Goal: Task Accomplishment & Management: Manage account settings

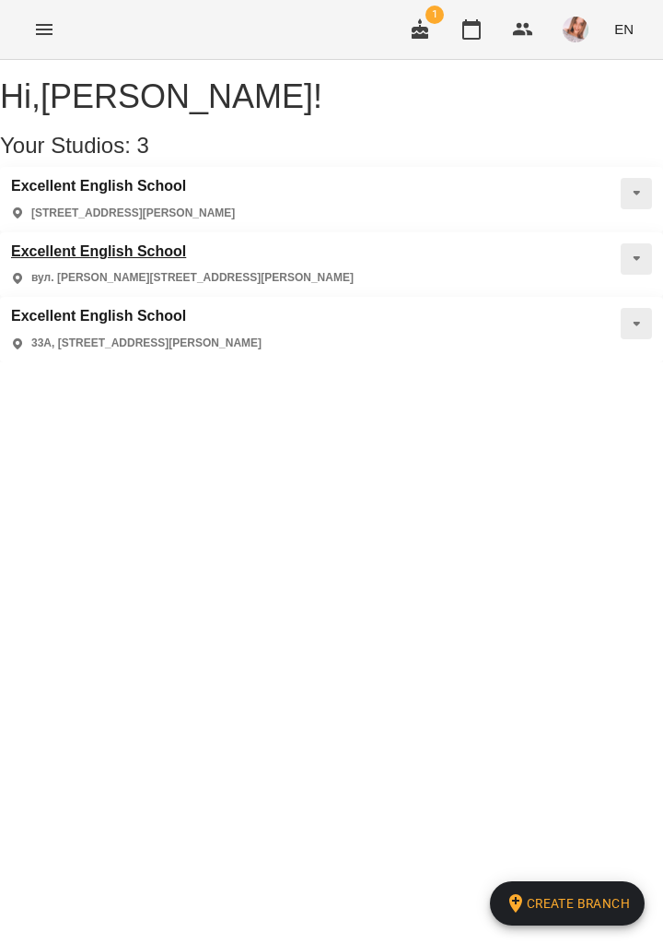
click at [149, 260] on h3 "Excellent English School" at bounding box center [182, 251] width 343 height 17
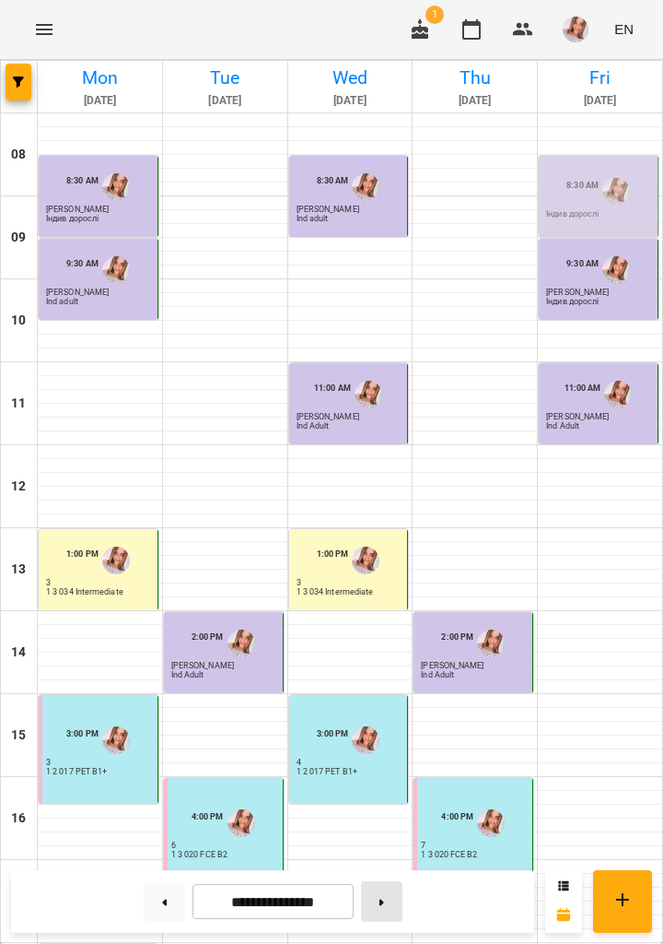
click at [382, 908] on button at bounding box center [381, 901] width 41 height 41
type input "**********"
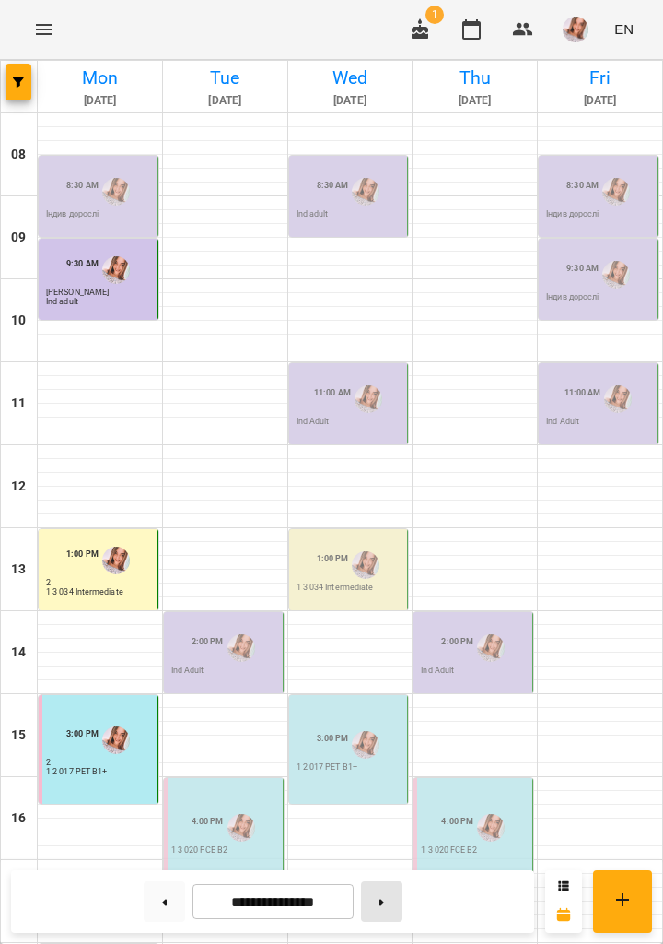
scroll to position [330, 0]
click at [217, 630] on div "2:00 PM" at bounding box center [208, 647] width 32 height 35
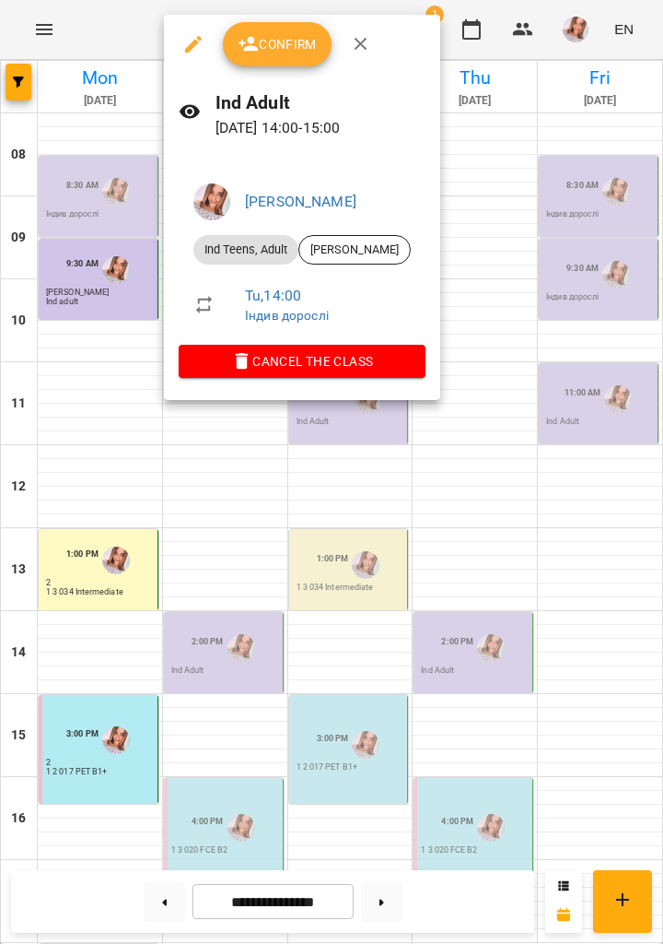
click at [274, 52] on span "Confirm" at bounding box center [277, 44] width 79 height 22
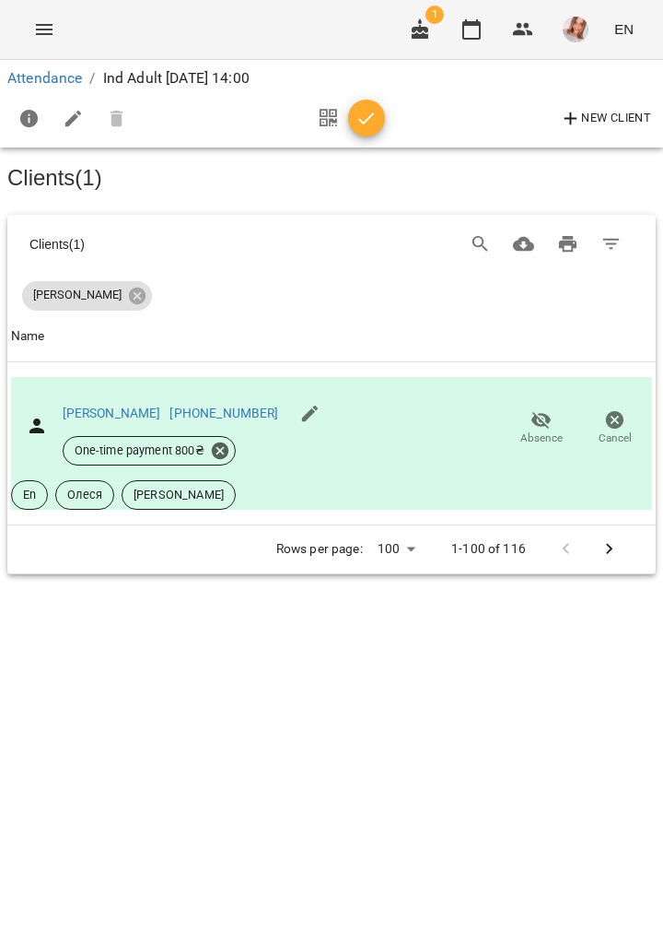
click at [378, 118] on span "button" at bounding box center [366, 119] width 37 height 22
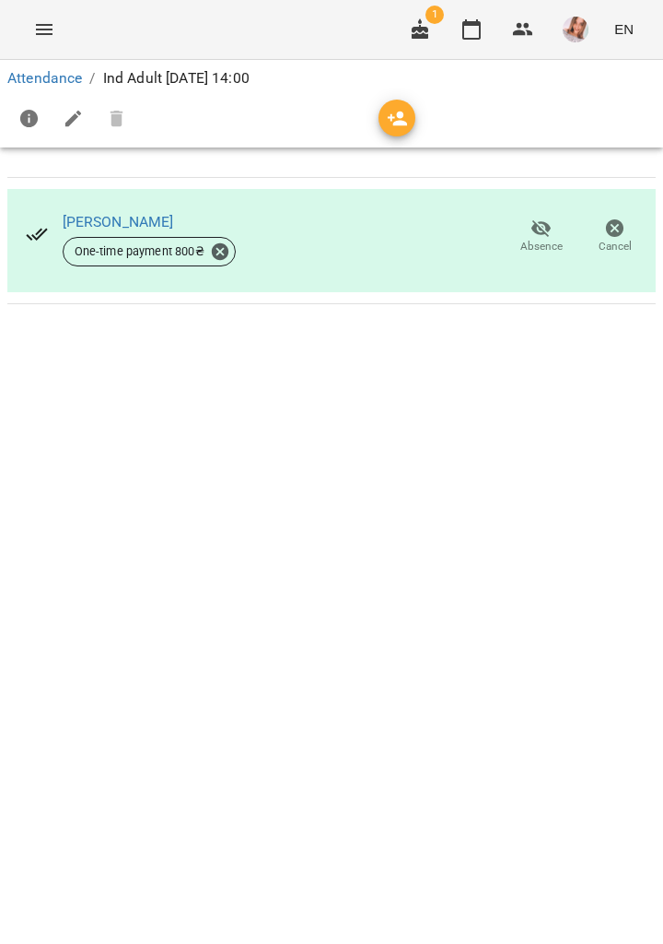
click at [46, 31] on icon "Menu" at bounding box center [44, 29] width 22 height 22
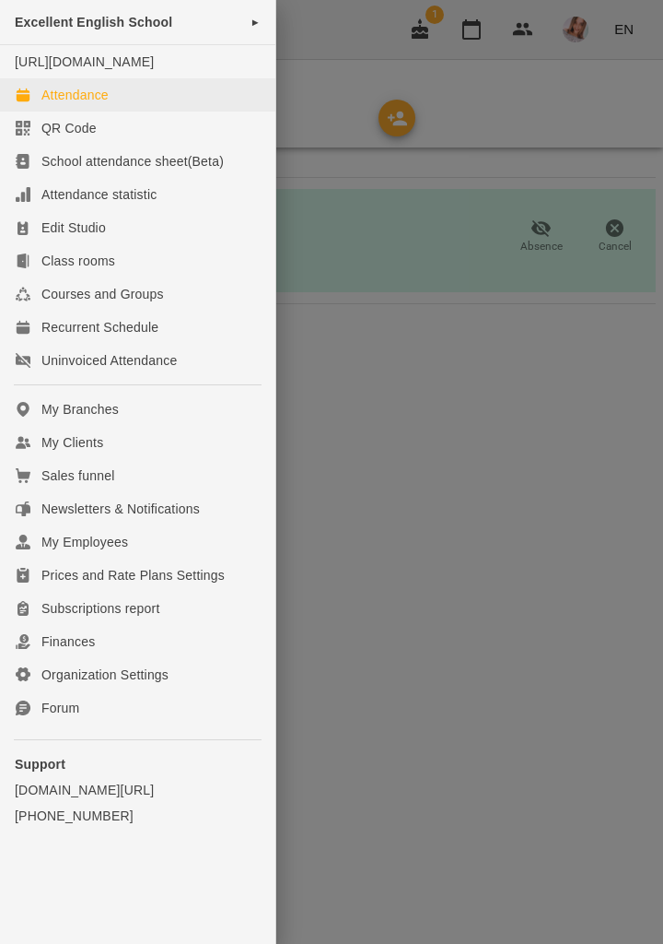
click at [84, 111] on link "Attendance" at bounding box center [138, 94] width 276 height 33
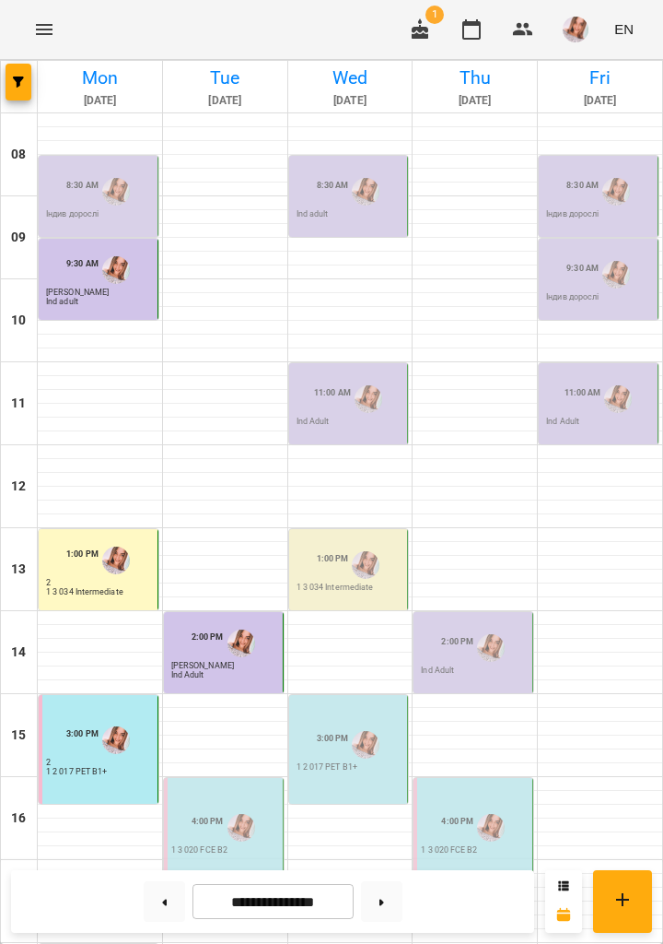
click at [229, 825] on img "Явтушенко Альона" at bounding box center [242, 828] width 28 height 28
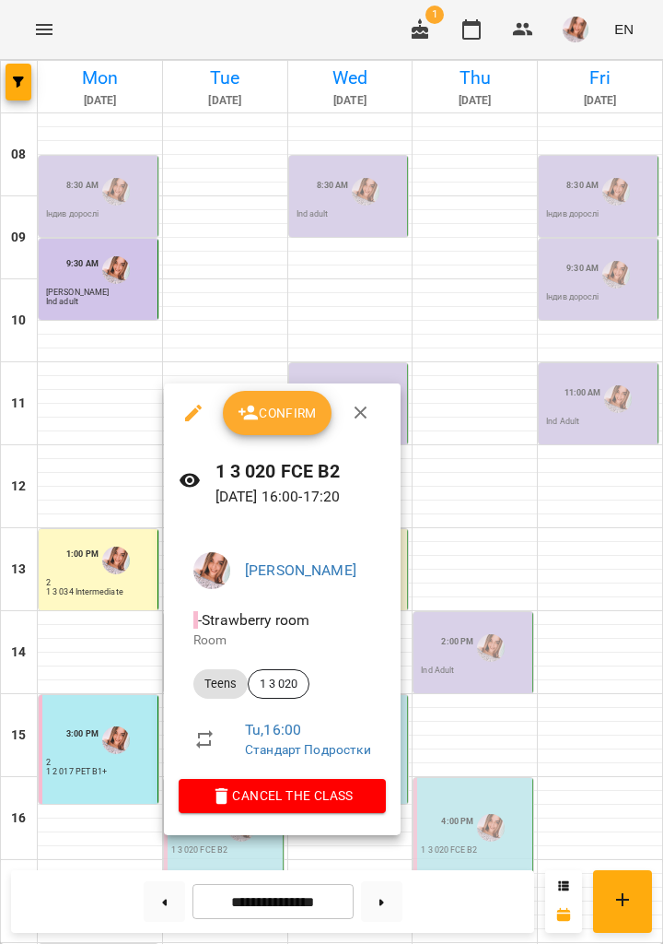
click at [292, 423] on span "Confirm" at bounding box center [277, 413] width 79 height 22
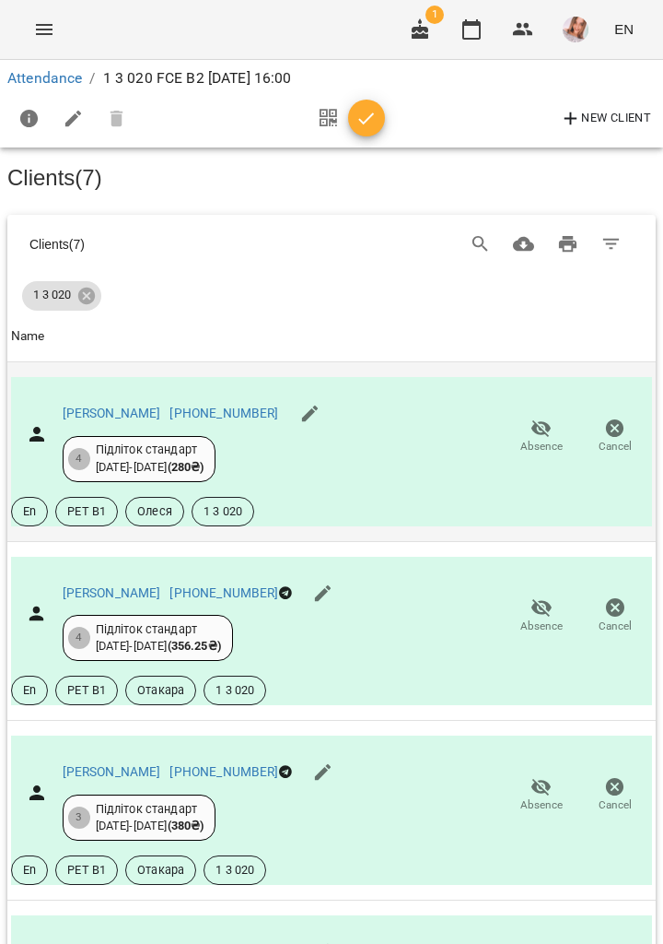
click at [536, 439] on span "Absence" at bounding box center [542, 447] width 42 height 16
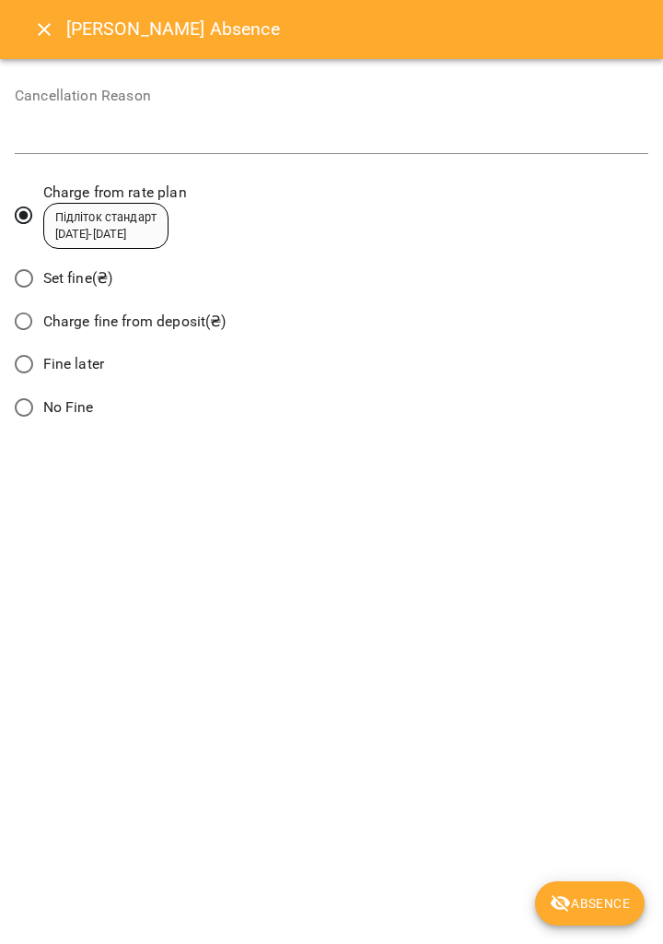
click at [572, 853] on div "[PERSON_NAME] Absence Cancellation Reason * Charge from rate plan Підліток стан…" at bounding box center [331, 472] width 663 height 944
click at [594, 912] on span "Absence" at bounding box center [590, 903] width 80 height 22
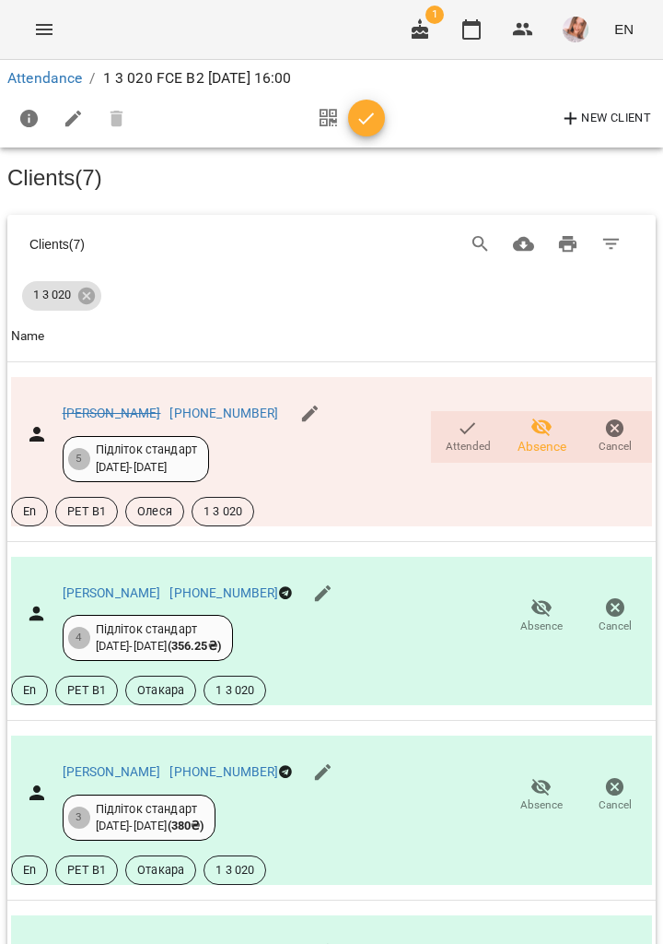
click at [370, 123] on icon "button" at bounding box center [367, 119] width 22 height 22
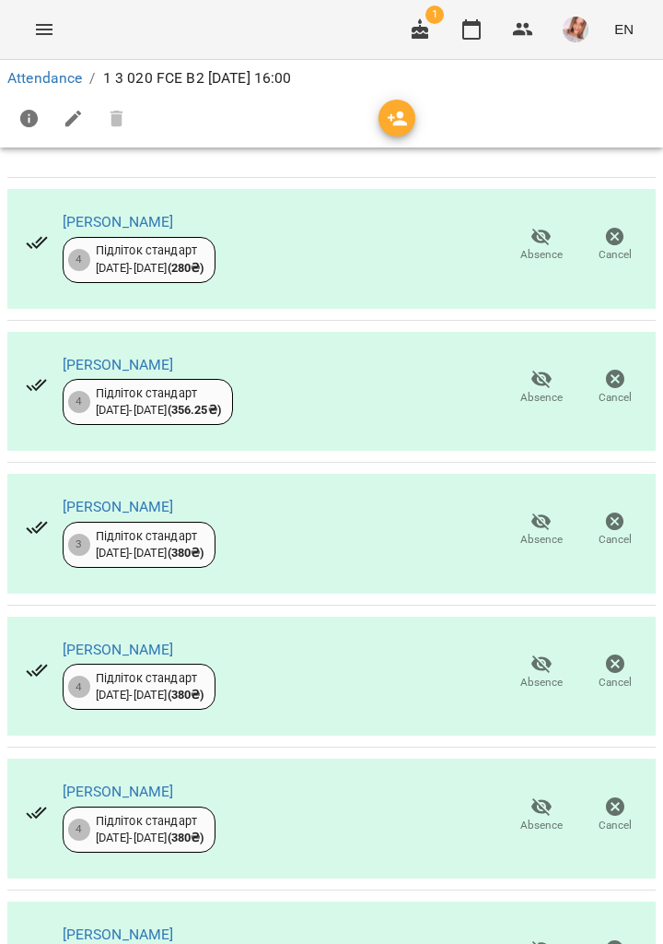
click at [28, 31] on button "Menu" at bounding box center [44, 29] width 44 height 44
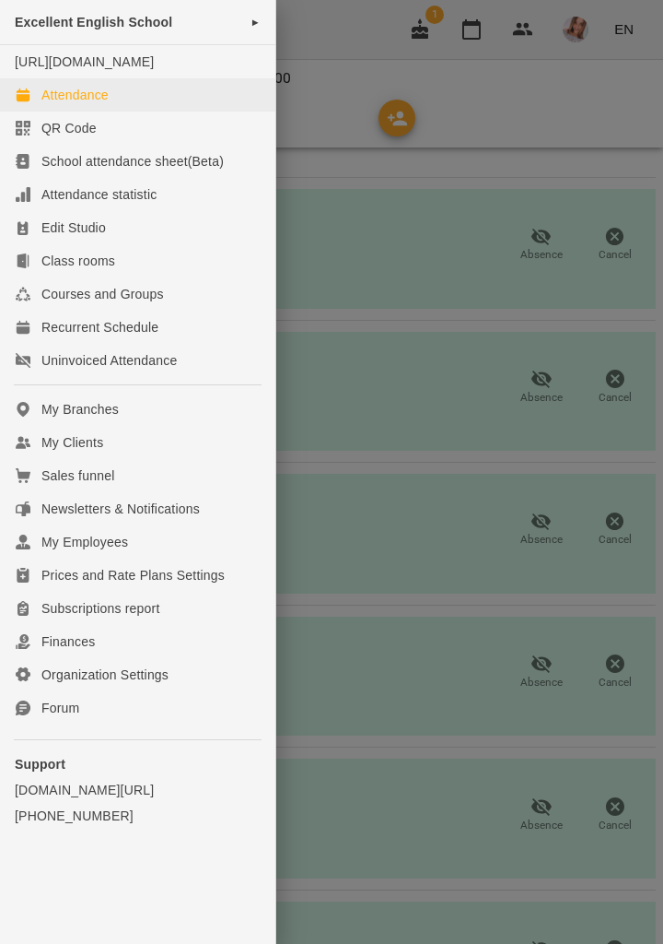
click at [105, 104] on div "Attendance" at bounding box center [74, 95] width 67 height 18
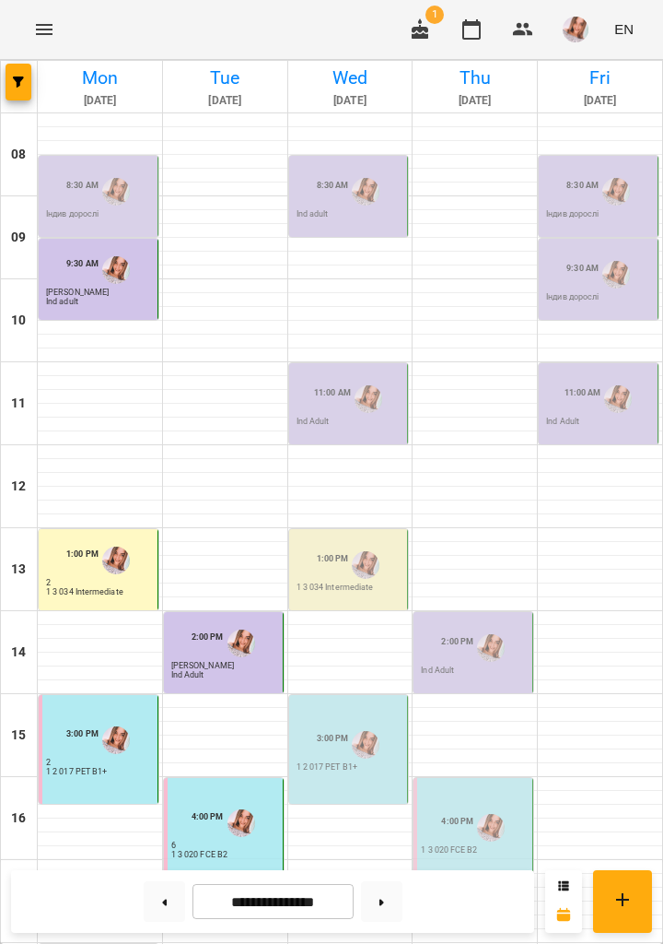
scroll to position [330, 0]
